Goal: Find contact information: Find contact information

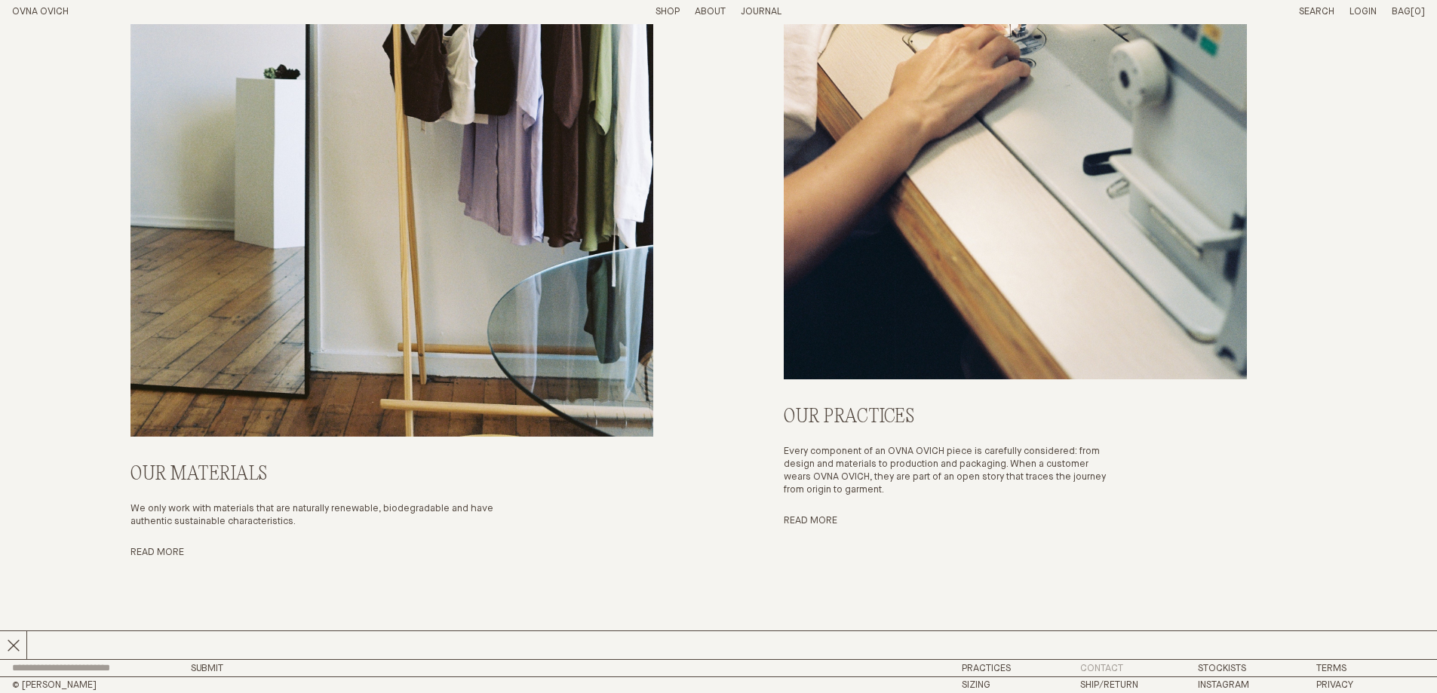
click at [1093, 665] on link "Contact" at bounding box center [1101, 669] width 43 height 10
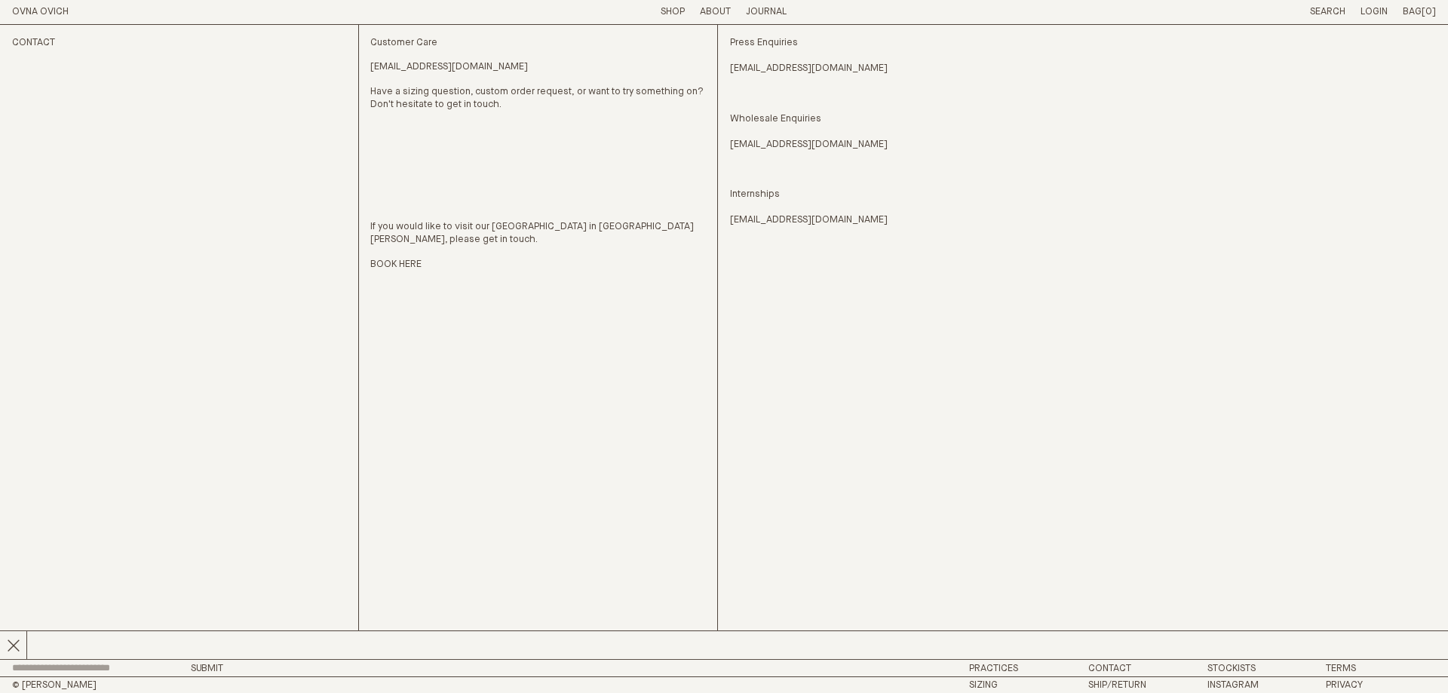
click at [1030, 386] on div "Press Enquiries [EMAIL_ADDRESS][DOMAIN_NAME] Wholesale Enquiries [EMAIL_ADDRESS…" at bounding box center [903, 342] width 347 height 634
click at [778, 65] on link "[EMAIL_ADDRESS][DOMAIN_NAME]" at bounding box center [809, 69] width 158 height 13
